Goal: Transaction & Acquisition: Register for event/course

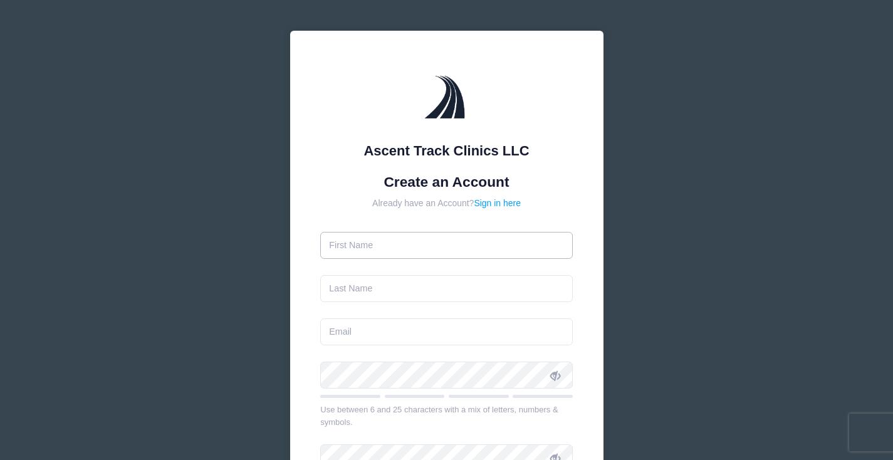
click at [399, 257] on input "text" at bounding box center [446, 245] width 253 height 27
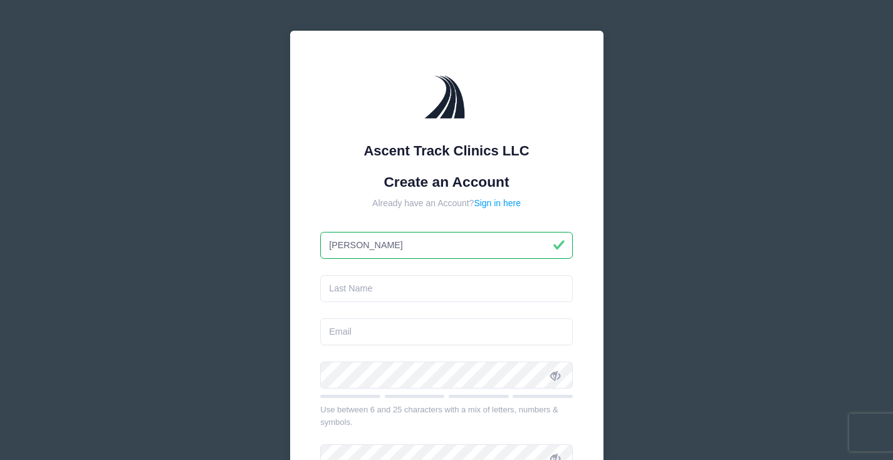
type input "Olivia"
type input "[PERSON_NAME]"
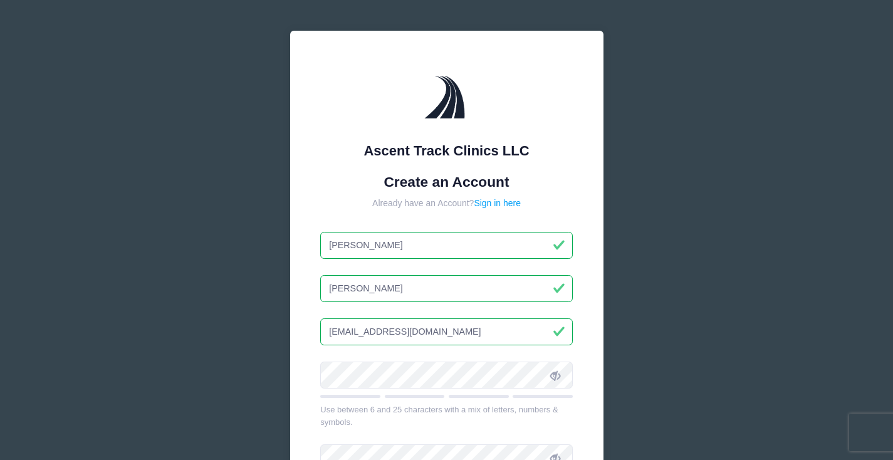
type input "[EMAIL_ADDRESS][DOMAIN_NAME]"
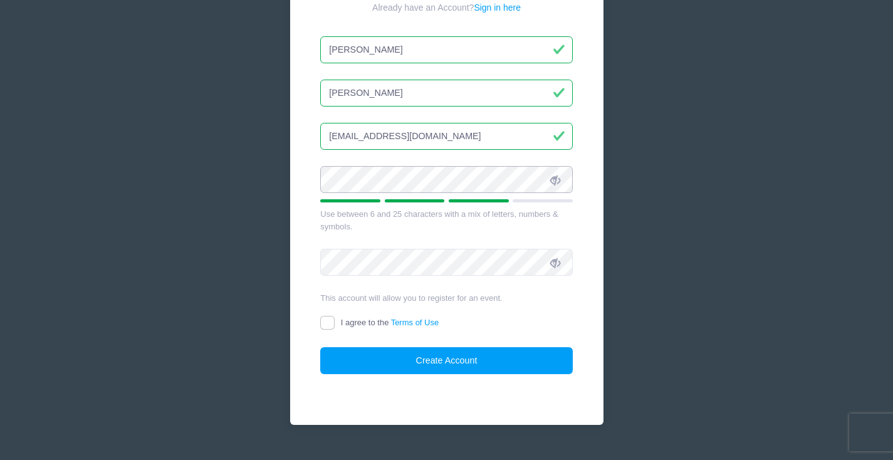
scroll to position [222, 0]
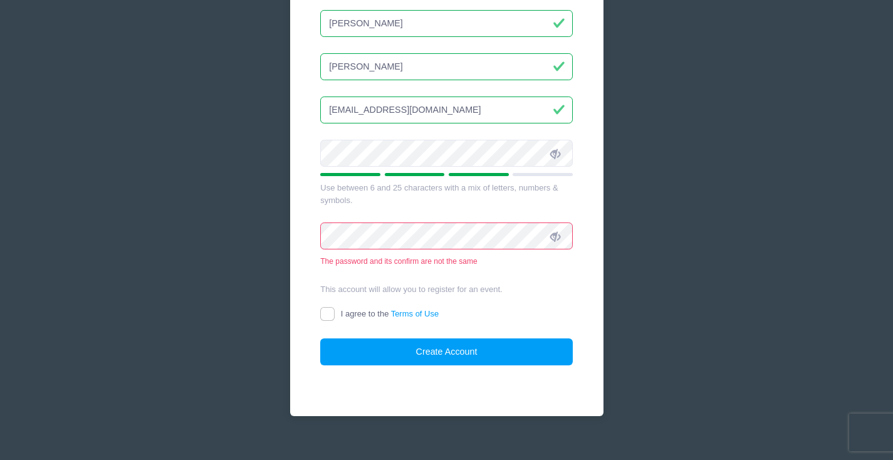
click at [335, 312] on label "I agree to the Terms of Use" at bounding box center [379, 314] width 118 height 13
click at [335, 312] on input "I agree to the Terms of Use" at bounding box center [327, 314] width 14 height 14
checkbox input "true"
click at [564, 234] on span at bounding box center [555, 236] width 21 height 21
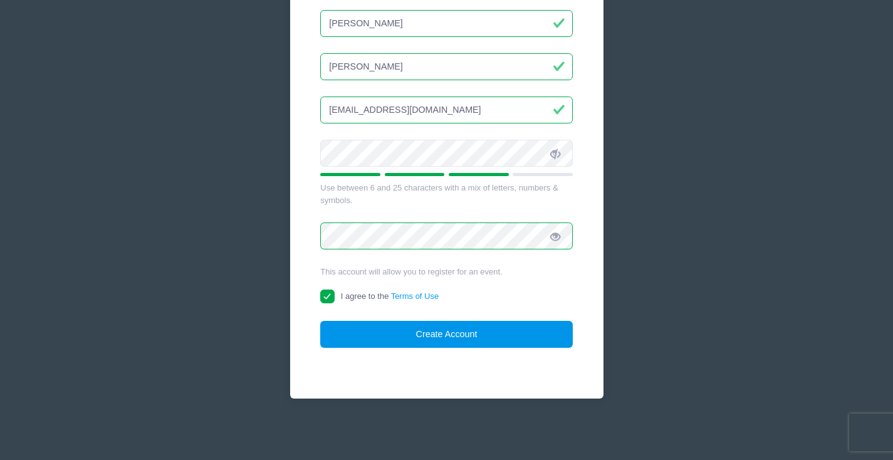
click at [411, 337] on button "Create Account" at bounding box center [446, 334] width 253 height 27
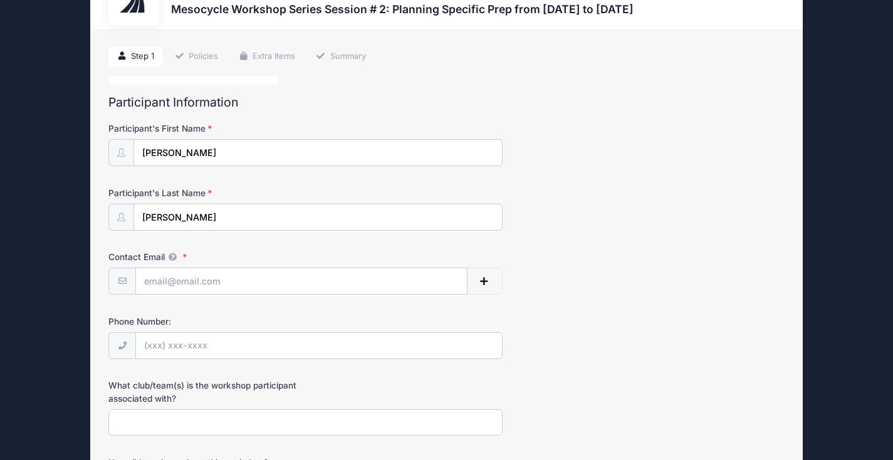
scroll to position [50, 0]
click at [211, 278] on input "Contact Email" at bounding box center [301, 281] width 330 height 27
type input "c"
type input "[EMAIL_ADDRESS][DOMAIN_NAME]"
click at [186, 350] on input "Phone Number:" at bounding box center [319, 345] width 366 height 27
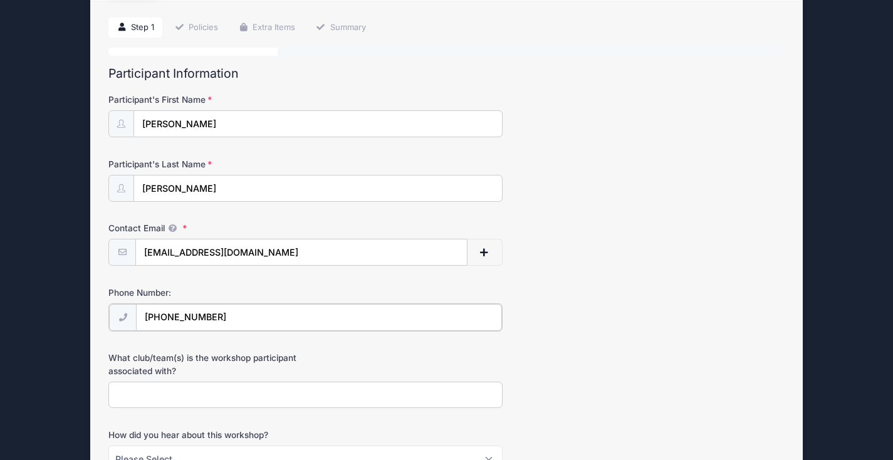
scroll to position [150, 0]
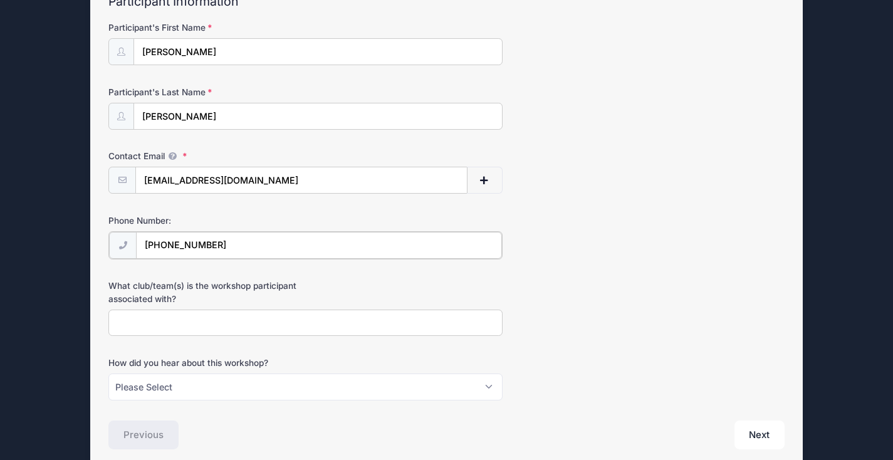
type input "(224) 217-7340"
click at [196, 317] on input "What club/team(s) is the workshop participant associated with?" at bounding box center [305, 321] width 394 height 27
type input "University of Chicago"
click at [263, 389] on select "Please Select Email Instagram Facebook X/Twitter A friend Saw information about…" at bounding box center [305, 385] width 394 height 27
select select "Email"
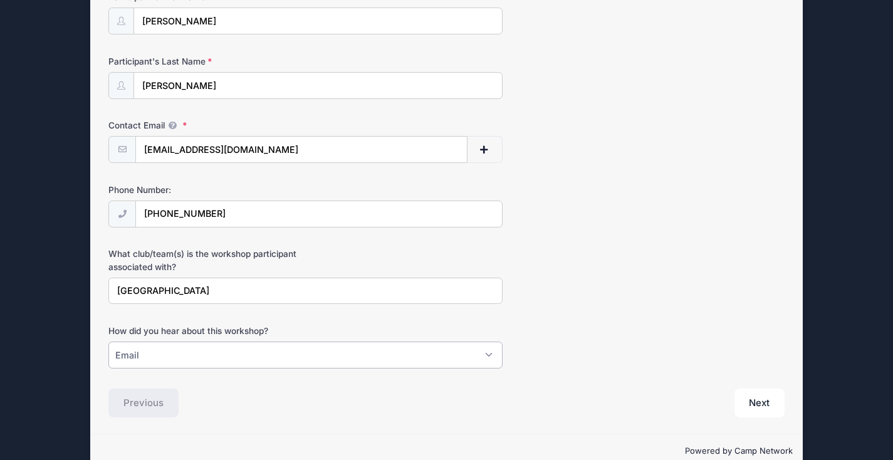
scroll to position [203, 0]
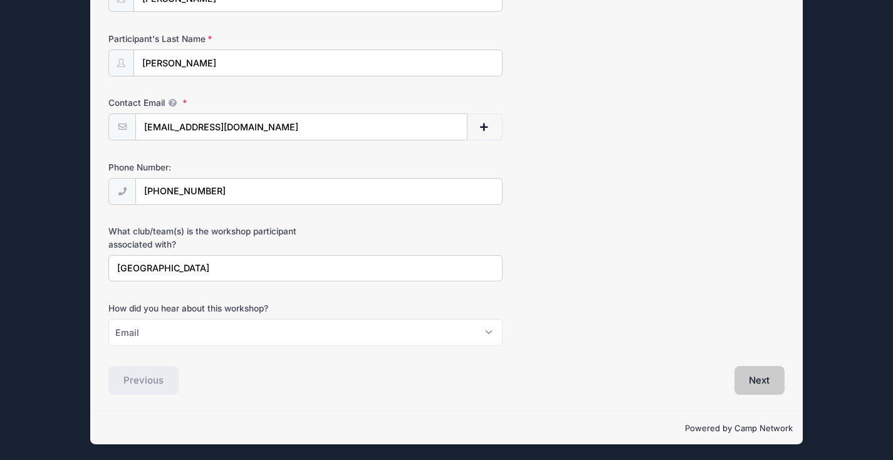
click at [766, 376] on button "Next" at bounding box center [760, 380] width 51 height 29
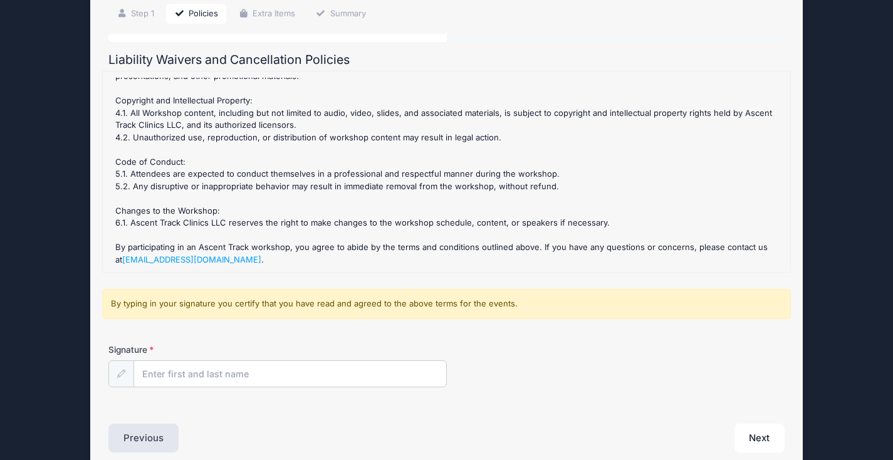
scroll to position [149, 0]
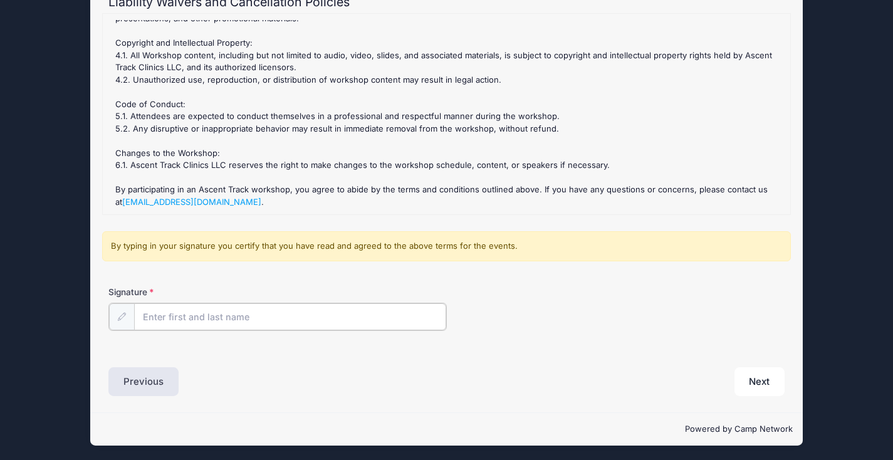
click at [345, 305] on input "Signature" at bounding box center [290, 316] width 312 height 27
type input "[PERSON_NAME]"
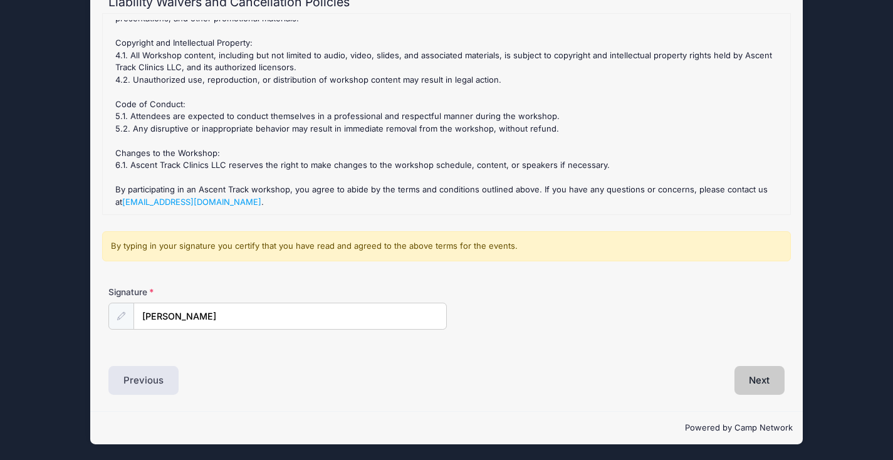
click at [772, 377] on button "Next" at bounding box center [760, 380] width 51 height 29
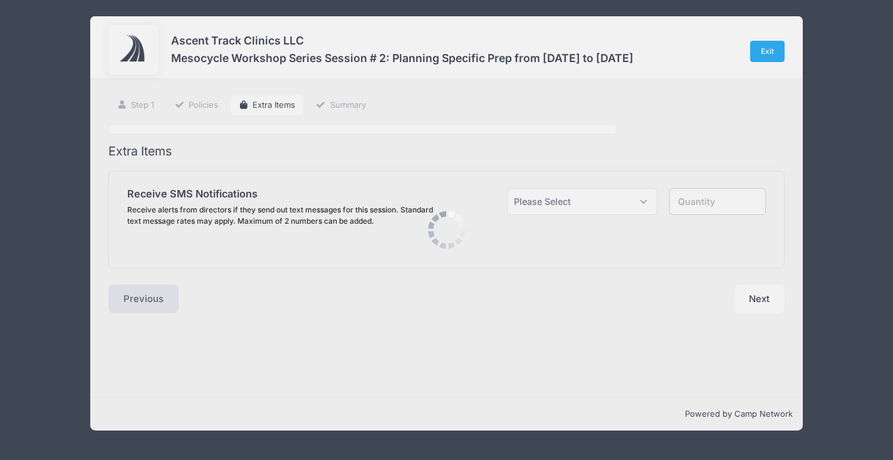
scroll to position [0, 0]
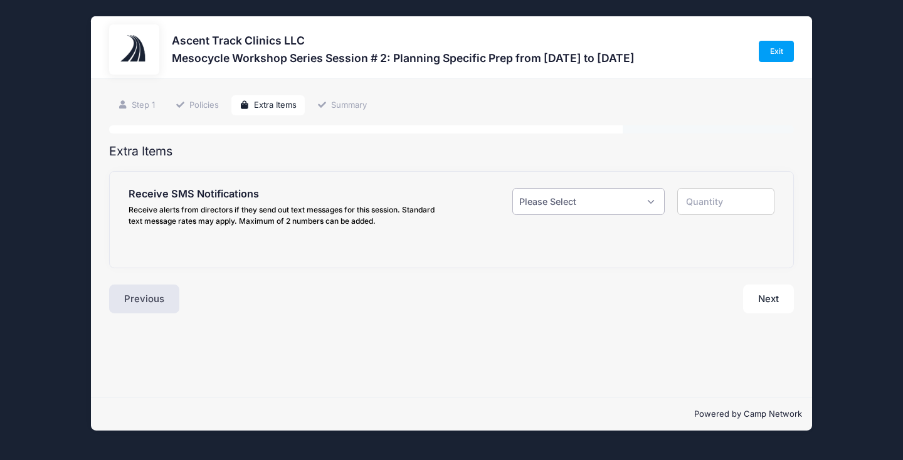
click at [575, 201] on select "Please Select Yes ($0.00) No" at bounding box center [588, 201] width 152 height 27
select select "1"
type input "1"
click at [266, 280] on input "text" at bounding box center [245, 282] width 179 height 27
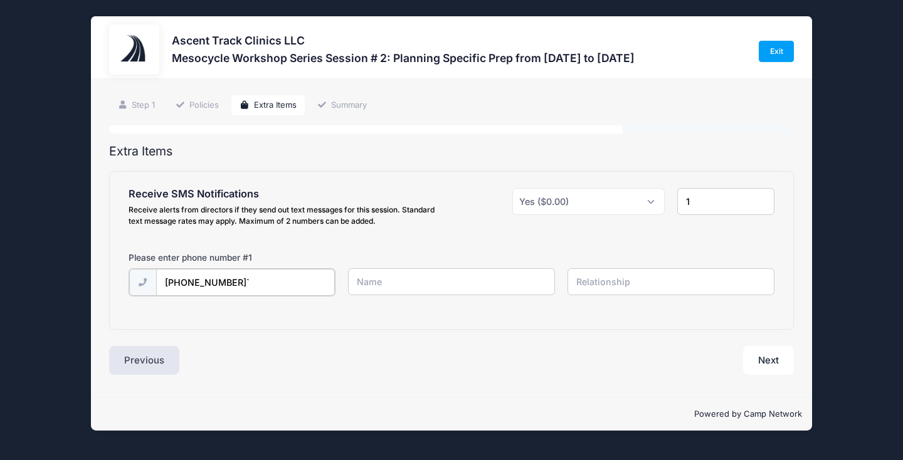
type input "(224) 217-7340`"
click at [365, 282] on input "text" at bounding box center [452, 281] width 208 height 27
type input "Olivia"
click at [606, 288] on input "text" at bounding box center [671, 281] width 208 height 27
click at [774, 358] on button "Next" at bounding box center [768, 359] width 51 height 29
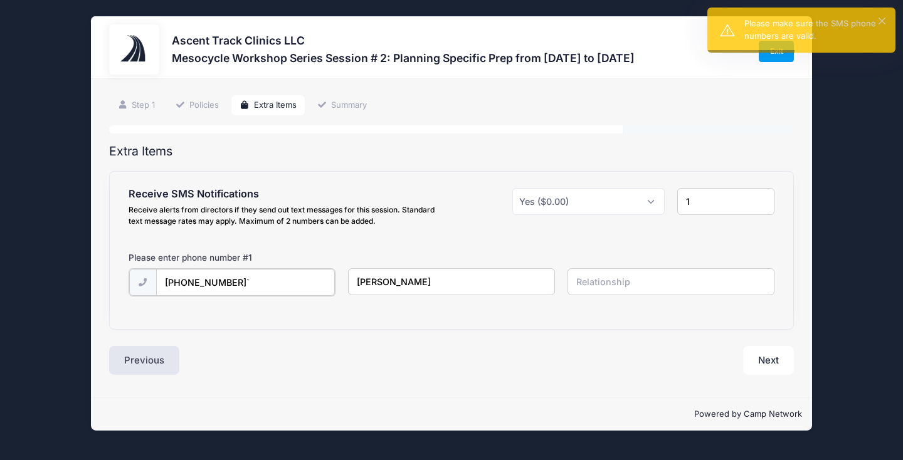
click at [247, 278] on input "(224) 217-7340`" at bounding box center [245, 282] width 179 height 27
type input "(224) 217-7340"
click at [765, 351] on button "Next" at bounding box center [768, 359] width 51 height 29
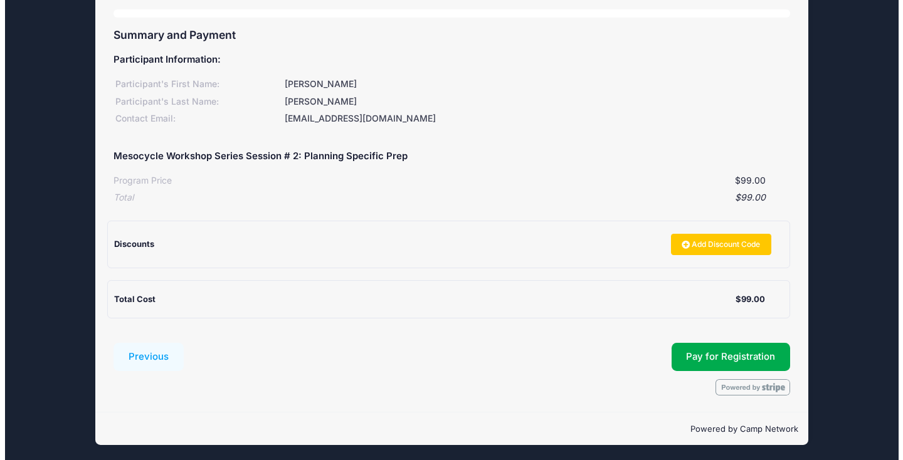
scroll to position [117, 0]
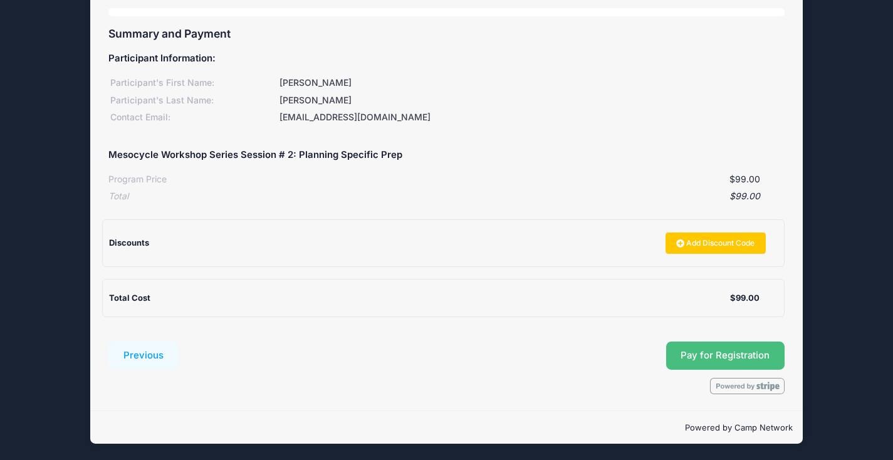
click at [747, 350] on button "Pay for Registration" at bounding box center [725, 356] width 119 height 29
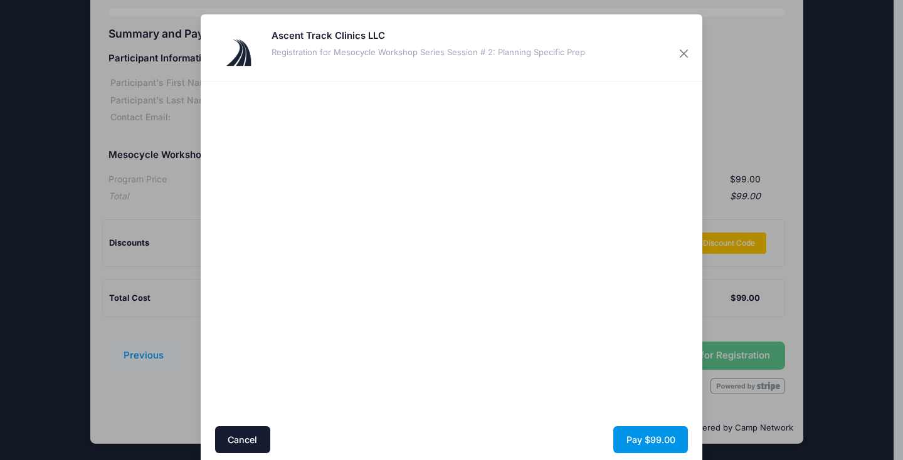
click at [660, 436] on button "Pay $99.00" at bounding box center [650, 439] width 75 height 27
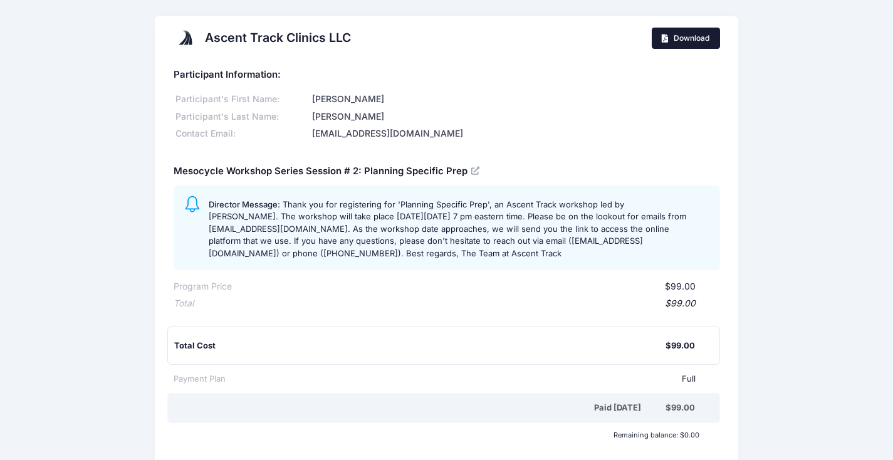
click at [683, 31] on link "Download" at bounding box center [686, 38] width 68 height 21
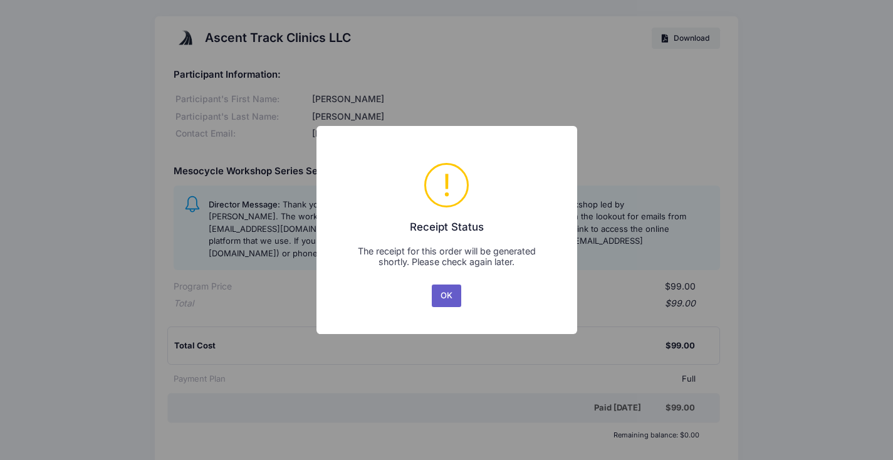
click at [446, 298] on button "OK" at bounding box center [447, 296] width 30 height 23
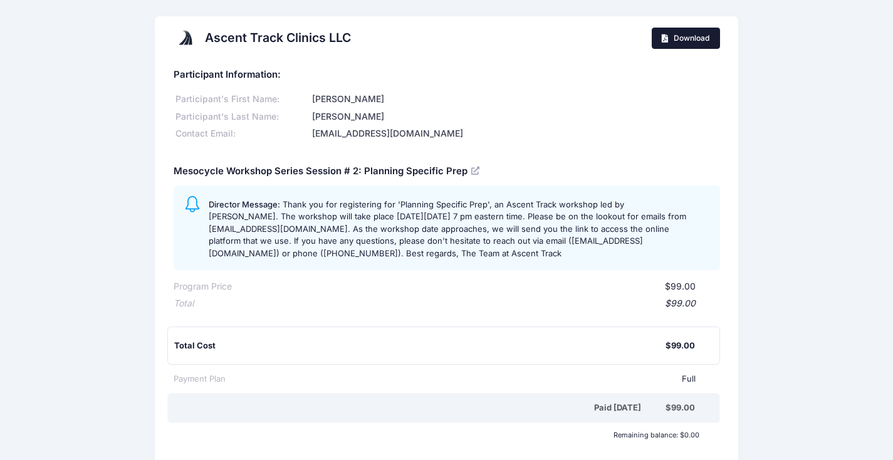
click at [675, 45] on link "Download" at bounding box center [686, 38] width 68 height 21
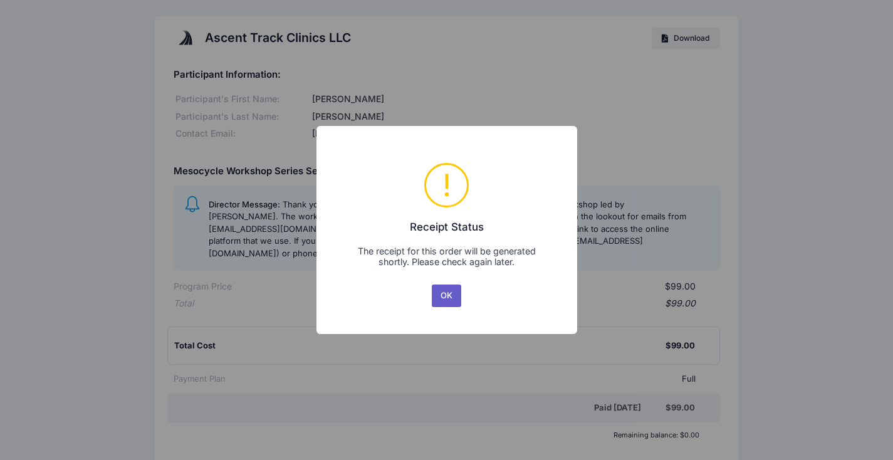
click at [449, 297] on button "OK" at bounding box center [447, 296] width 30 height 23
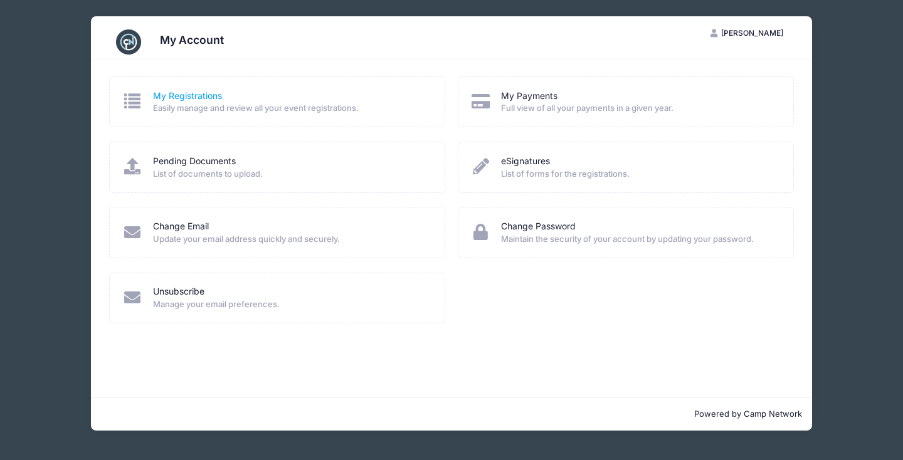
click at [190, 98] on link "My Registrations" at bounding box center [187, 96] width 69 height 13
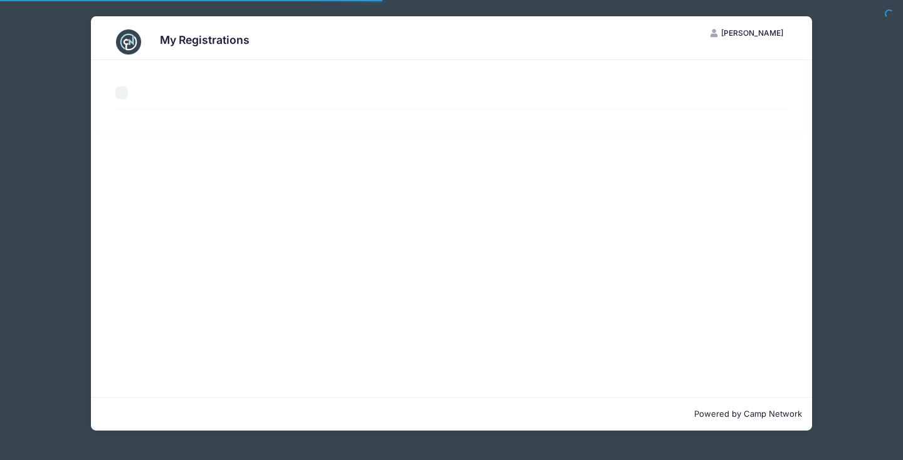
select select "50"
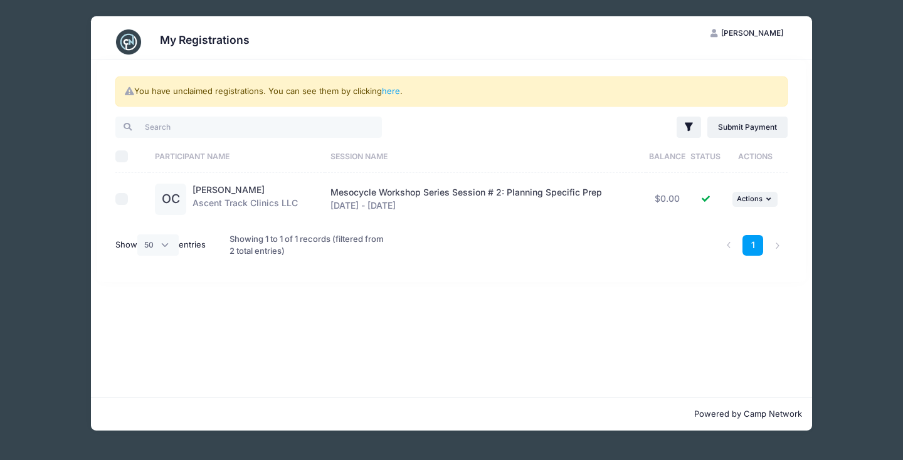
click at [125, 198] on input "checkbox" at bounding box center [121, 199] width 13 height 13
checkbox input "true"
click at [761, 197] on span "Actions" at bounding box center [750, 198] width 26 height 9
click at [736, 221] on link "View Registration" at bounding box center [714, 227] width 113 height 24
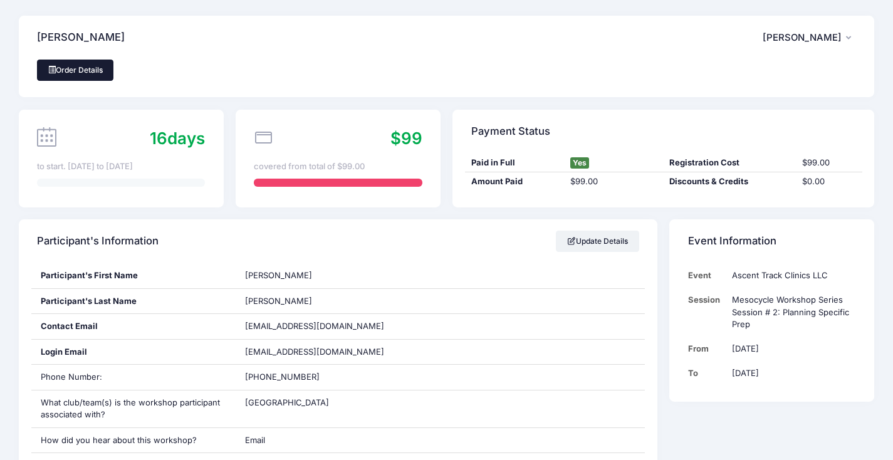
click at [57, 72] on link "Order Details" at bounding box center [75, 70] width 76 height 21
click at [816, 40] on span "Olivia Cattau" at bounding box center [802, 37] width 79 height 11
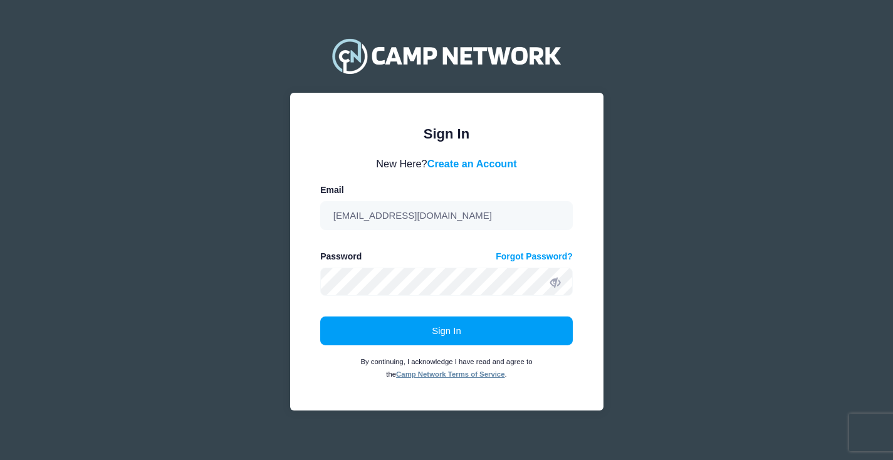
scroll to position [11, 0]
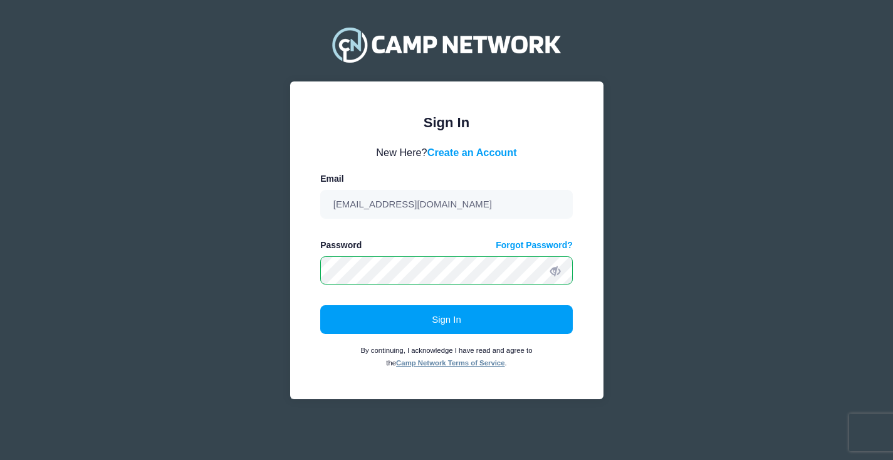
click at [320, 305] on button "Sign In" at bounding box center [446, 319] width 253 height 29
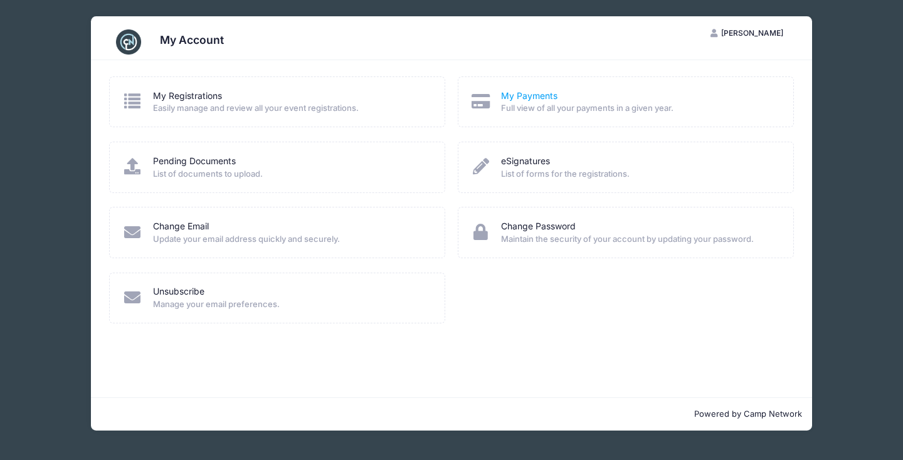
click at [545, 94] on link "My Payments" at bounding box center [529, 96] width 56 height 13
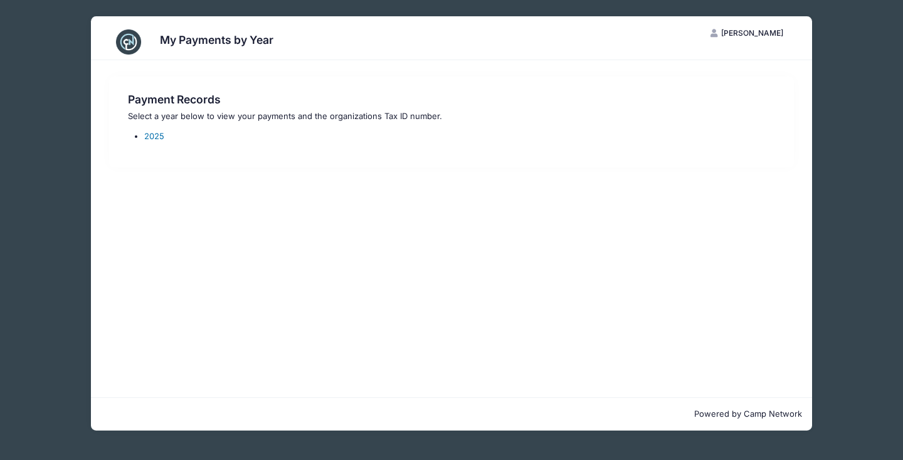
click at [154, 134] on link "2025" at bounding box center [154, 136] width 20 height 10
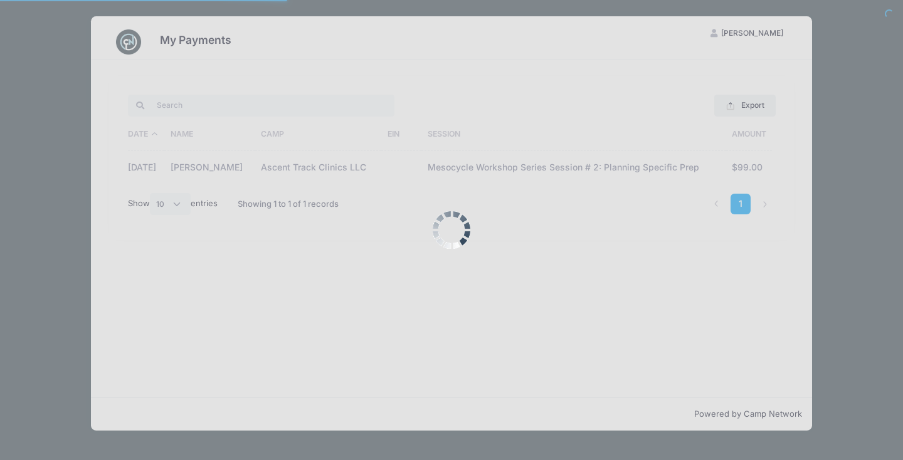
select select "10"
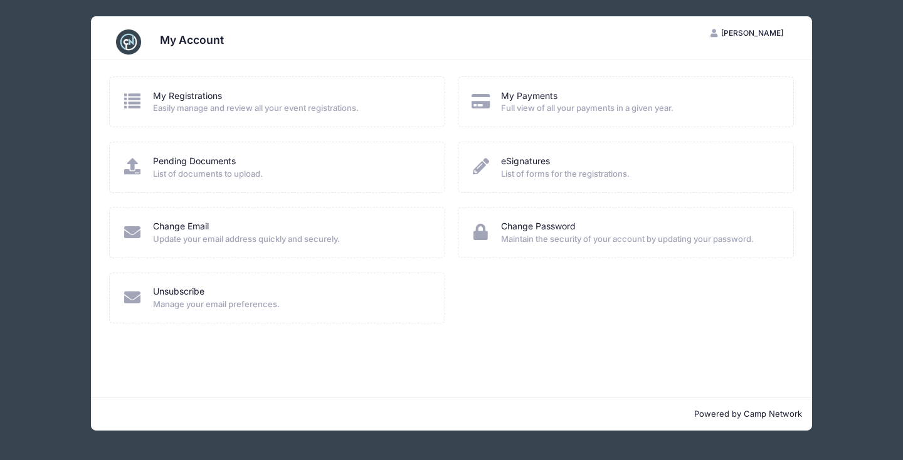
click at [261, 99] on div "My Registrations" at bounding box center [291, 96] width 276 height 13
click at [188, 162] on link "Pending Documents" at bounding box center [194, 161] width 83 height 13
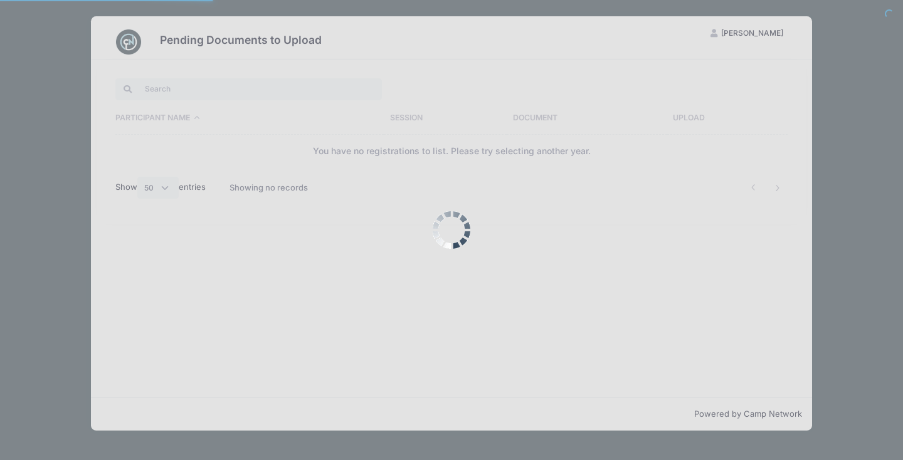
select select "50"
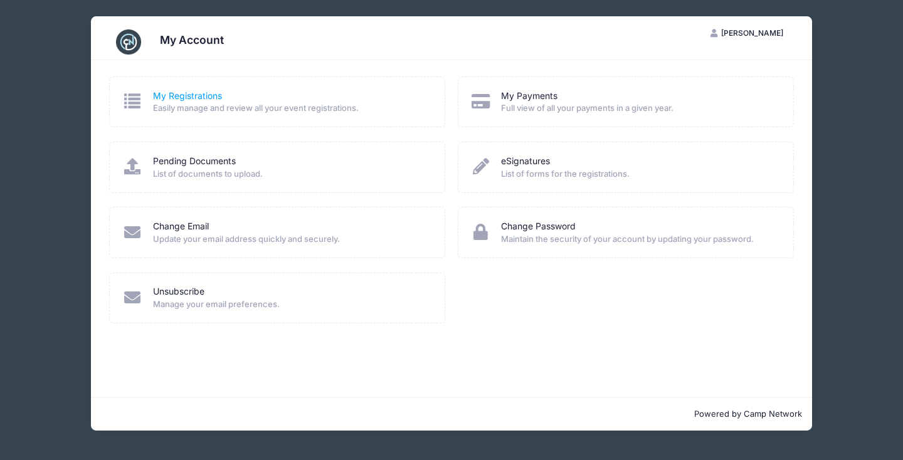
click at [175, 93] on link "My Registrations" at bounding box center [187, 96] width 69 height 13
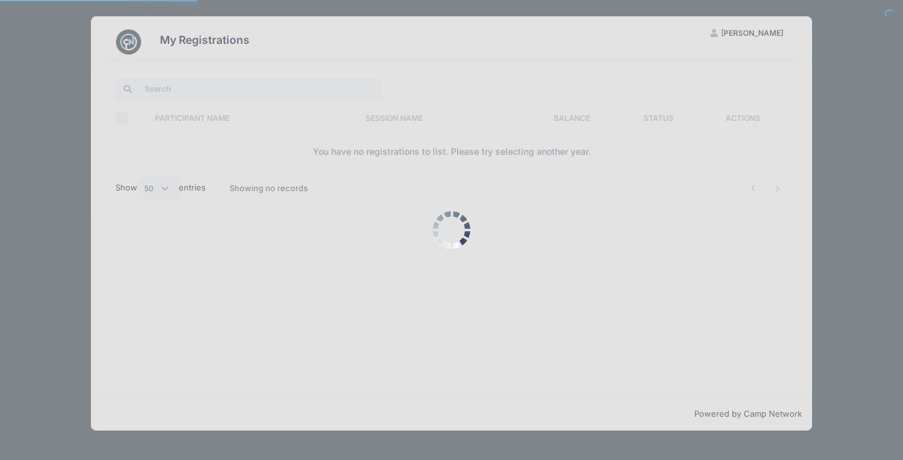
select select "50"
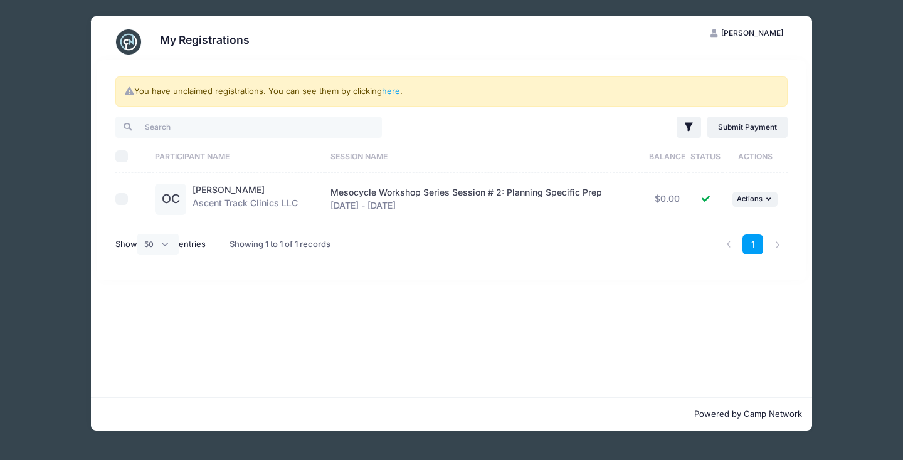
click at [126, 196] on input "checkbox" at bounding box center [121, 199] width 13 height 13
checkbox input "true"
click at [759, 194] on button "... Actions" at bounding box center [754, 199] width 45 height 15
click at [616, 206] on div "Mesocycle Workshop Series Session # 2: Planning Specific Prep Oct 13 - Oct 13, …" at bounding box center [484, 199] width 309 height 26
click at [394, 94] on link "here" at bounding box center [391, 91] width 18 height 10
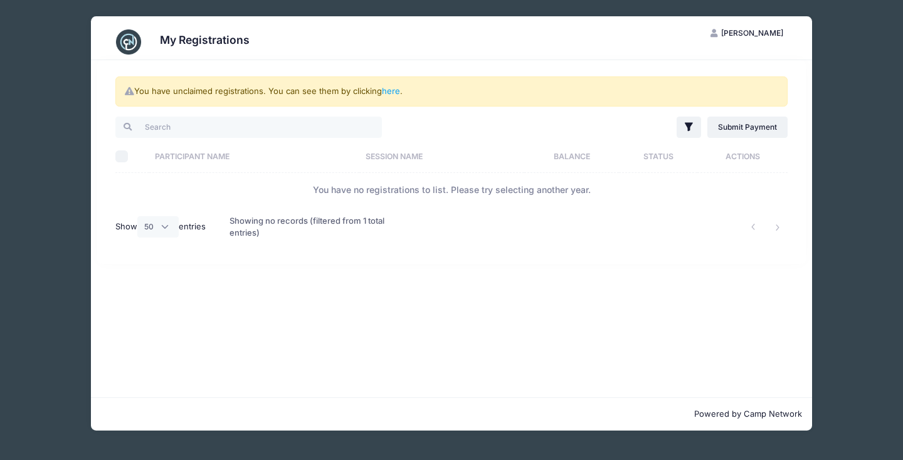
click at [127, 41] on img at bounding box center [128, 41] width 25 height 25
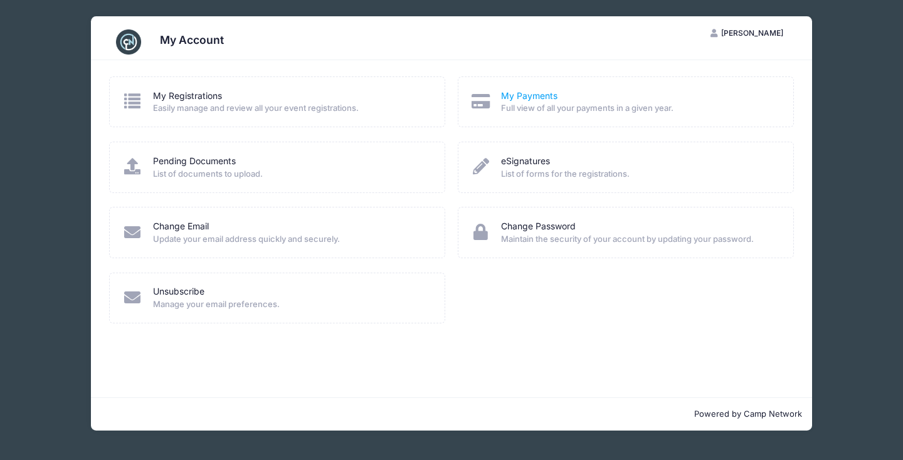
click at [540, 94] on link "My Payments" at bounding box center [529, 96] width 56 height 13
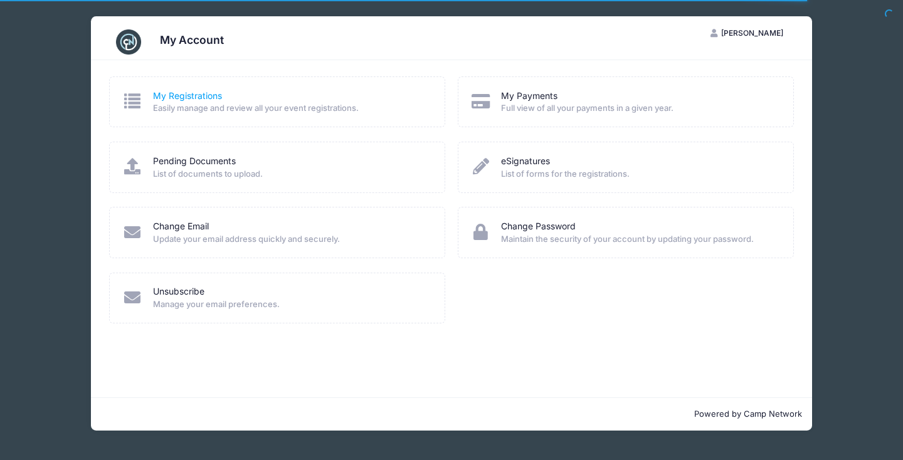
click at [179, 97] on link "My Registrations" at bounding box center [187, 96] width 69 height 13
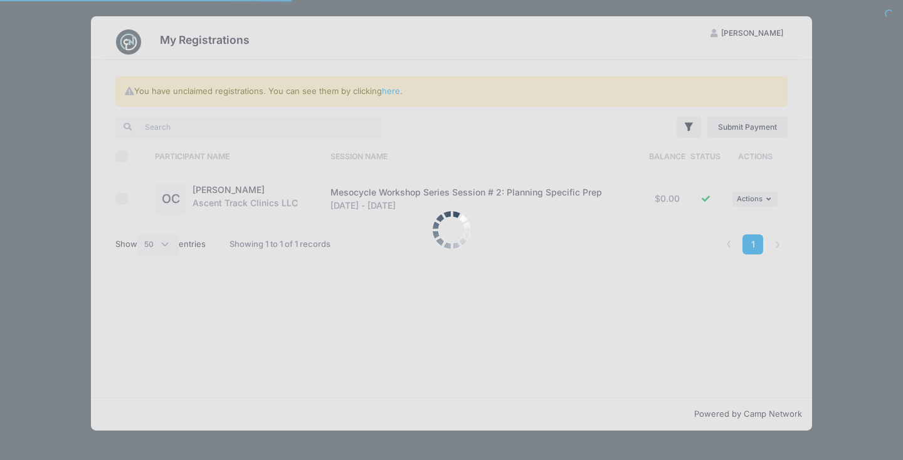
select select "50"
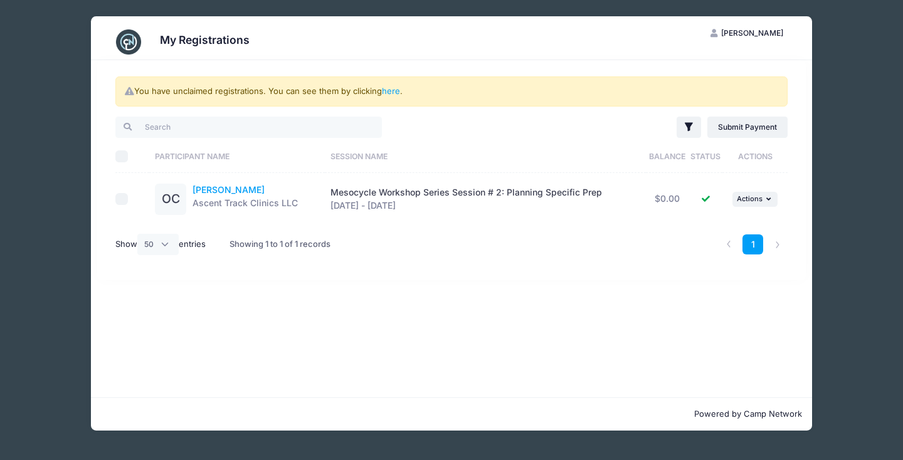
click at [213, 187] on link "[PERSON_NAME]" at bounding box center [228, 189] width 72 height 11
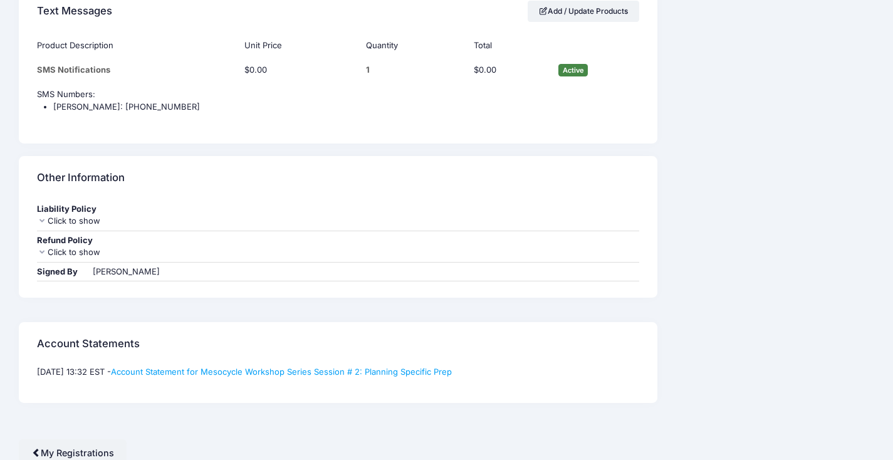
scroll to position [670, 0]
